Goal: Information Seeking & Learning: Learn about a topic

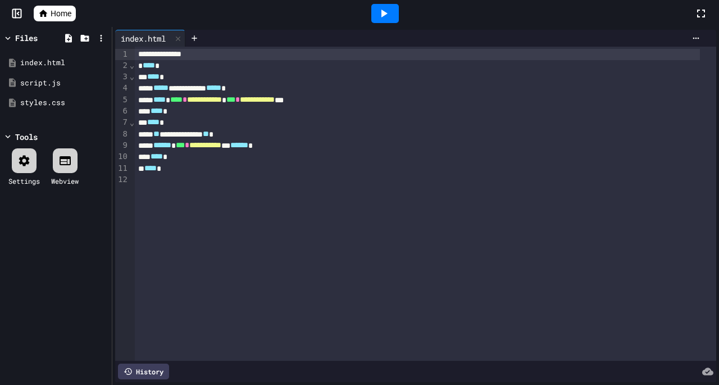
click at [40, 11] on icon at bounding box center [43, 13] width 10 height 10
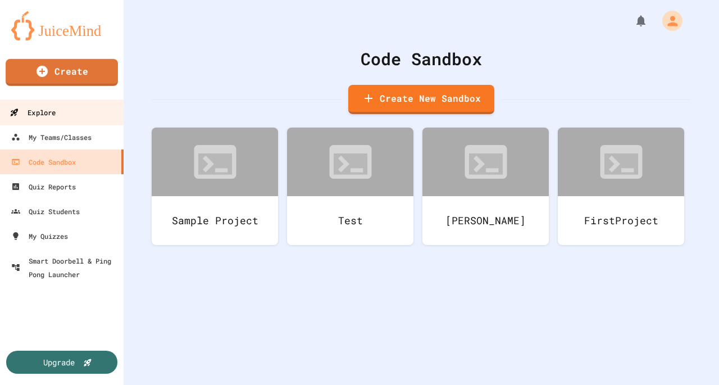
click at [72, 116] on link "Explore" at bounding box center [62, 111] width 128 height 25
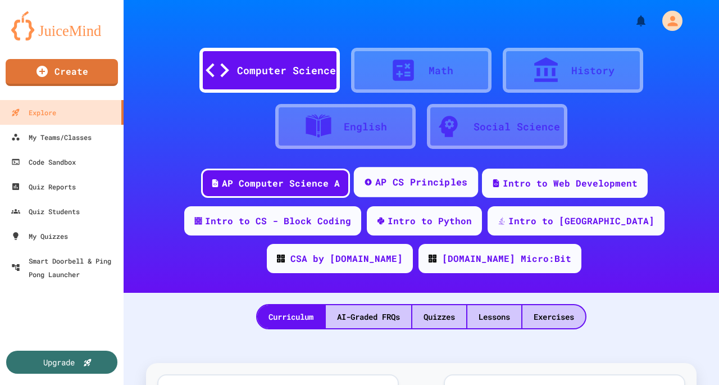
click at [426, 185] on div "AP CS Principles" at bounding box center [421, 182] width 93 height 14
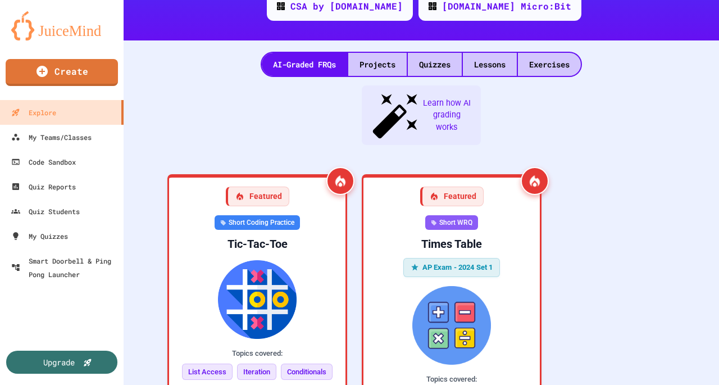
scroll to position [65, 0]
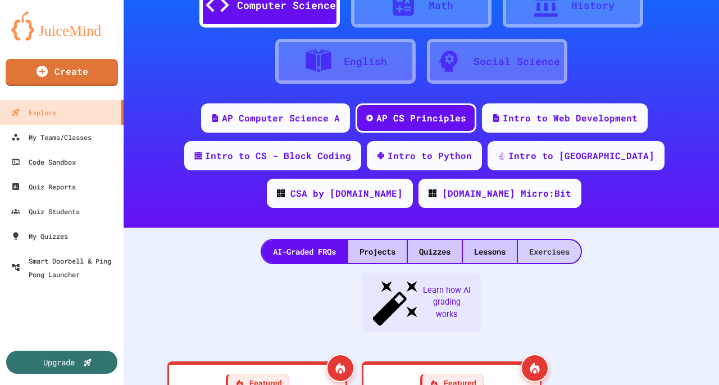
click at [537, 253] on div "Exercises" at bounding box center [549, 251] width 63 height 23
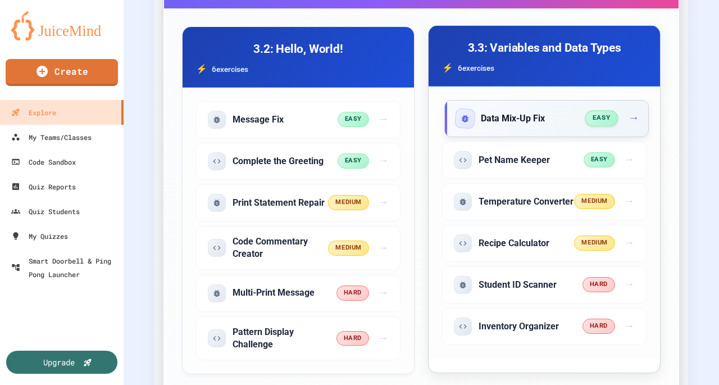
scroll to position [65, 0]
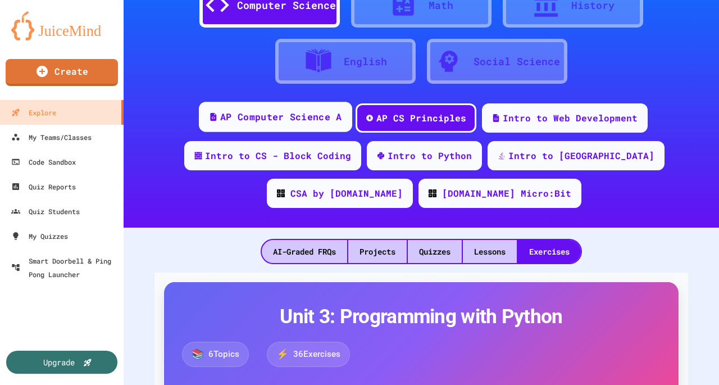
click at [310, 116] on div "AP Computer Science A" at bounding box center [280, 117] width 121 height 14
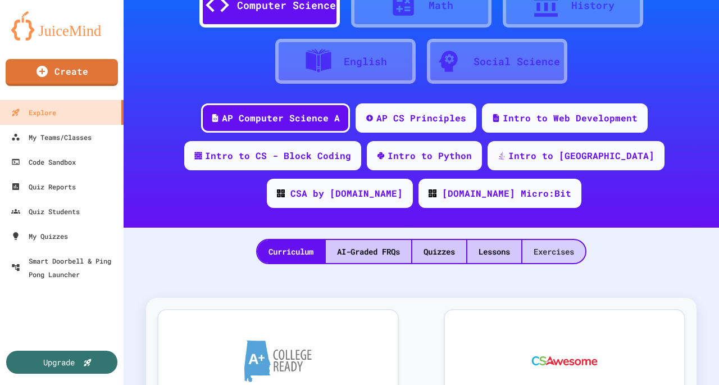
click at [553, 256] on div "Exercises" at bounding box center [553, 251] width 63 height 23
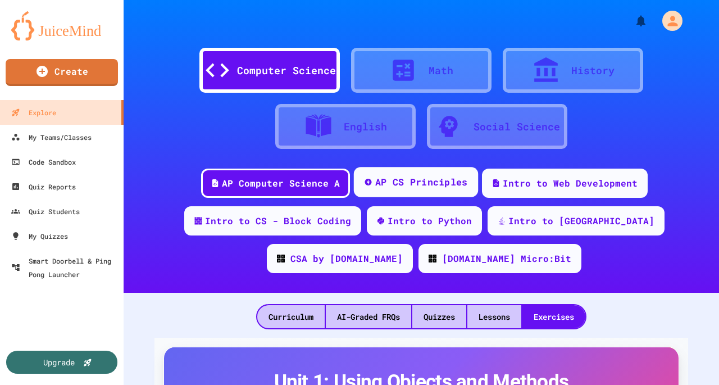
click at [421, 177] on div "AP CS Principles" at bounding box center [421, 182] width 93 height 14
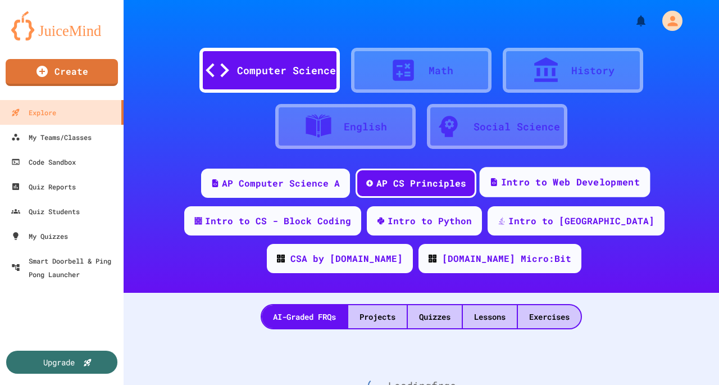
click at [512, 179] on div "Intro to Web Development" at bounding box center [570, 182] width 139 height 14
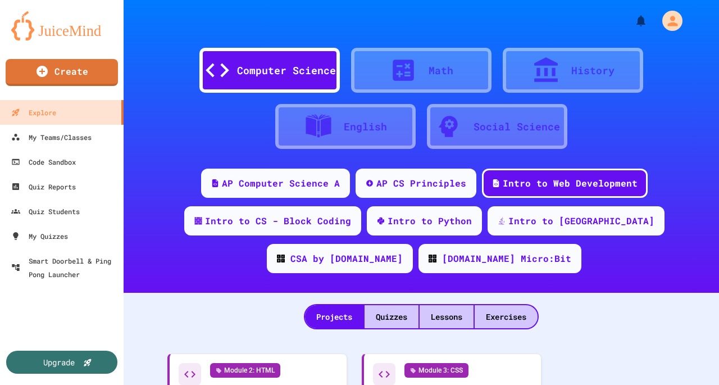
click at [517, 315] on div "Exercises" at bounding box center [506, 316] width 63 height 23
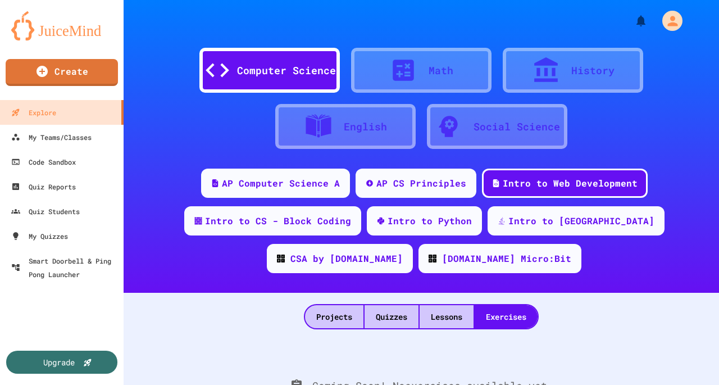
scroll to position [65, 0]
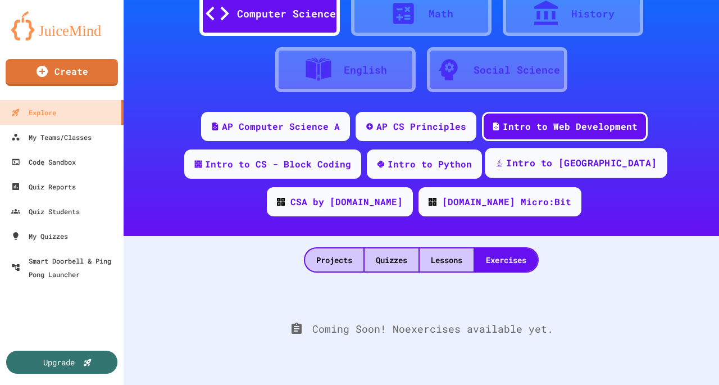
click at [507, 156] on div "Intro to [GEOGRAPHIC_DATA]" at bounding box center [581, 163] width 151 height 14
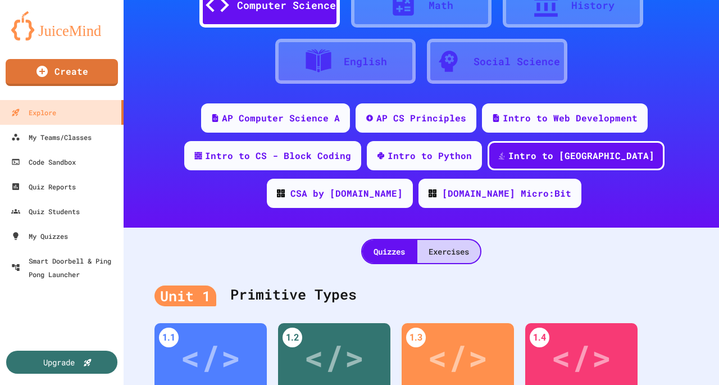
click at [468, 254] on div "Exercises" at bounding box center [448, 251] width 63 height 23
